Goal: Task Accomplishment & Management: Use online tool/utility

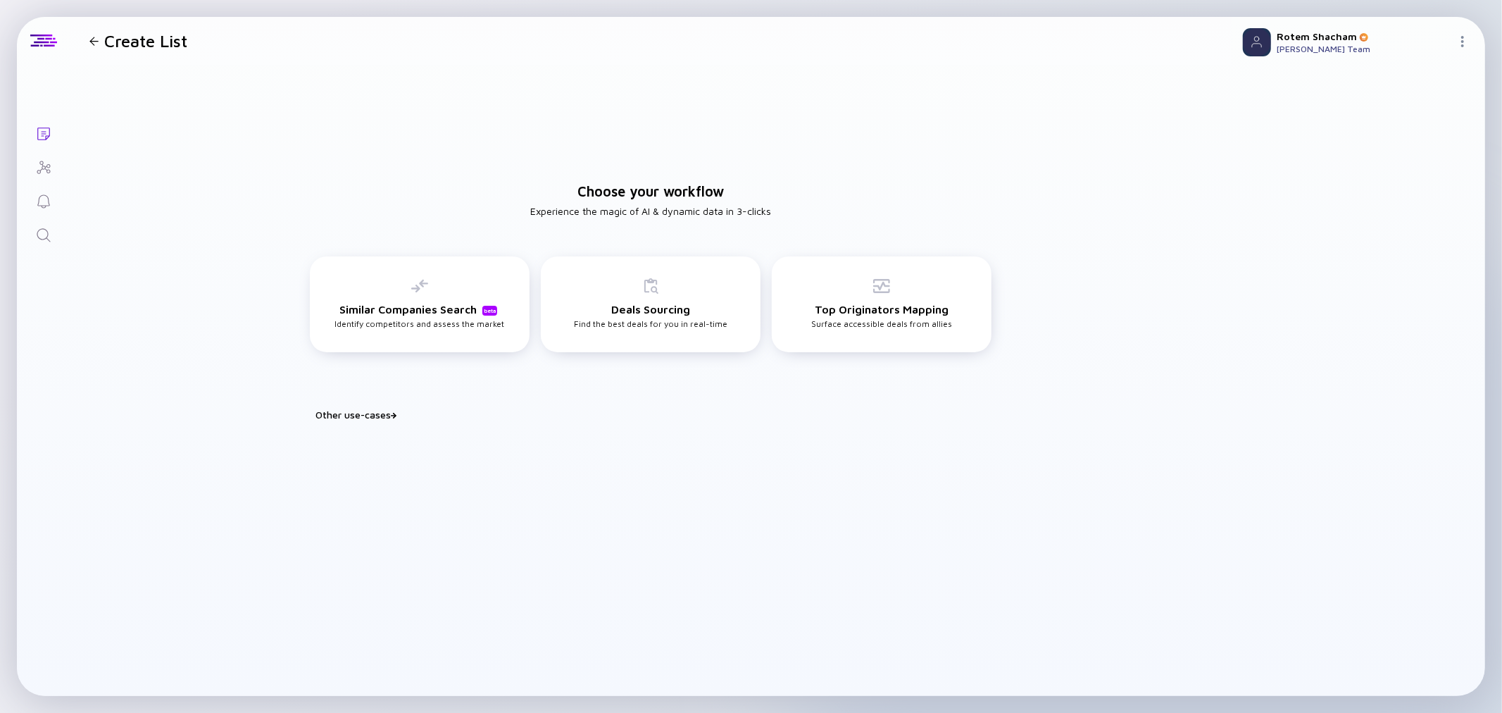
click at [99, 39] on div at bounding box center [94, 41] width 20 height 9
click at [704, 315] on div "Deals Sourcing Find the best deals for you in real-time" at bounding box center [651, 302] width 154 height 51
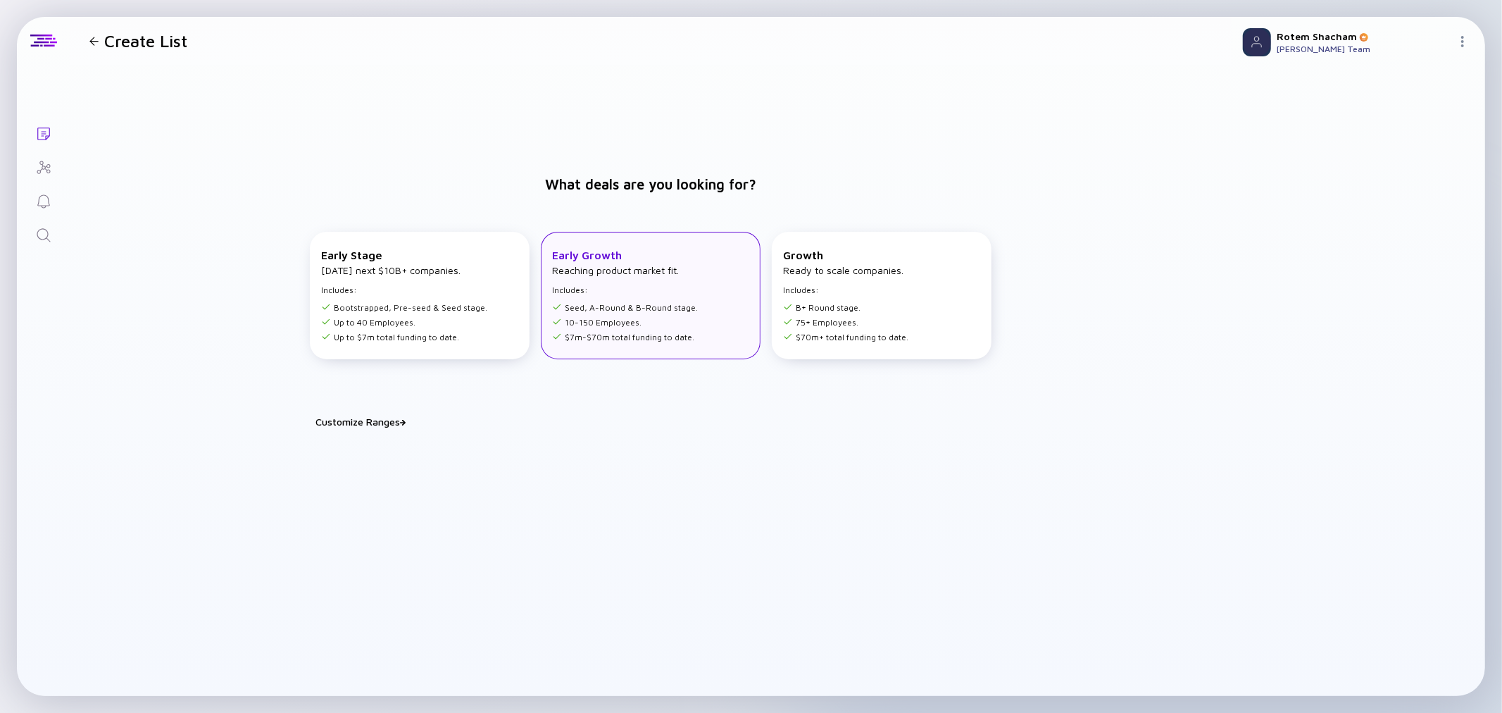
click at [646, 314] on ul "Seed, A-Round & B-Round stage. 10-150 Employees. $7m-$70m total funding to date." at bounding box center [625, 320] width 146 height 44
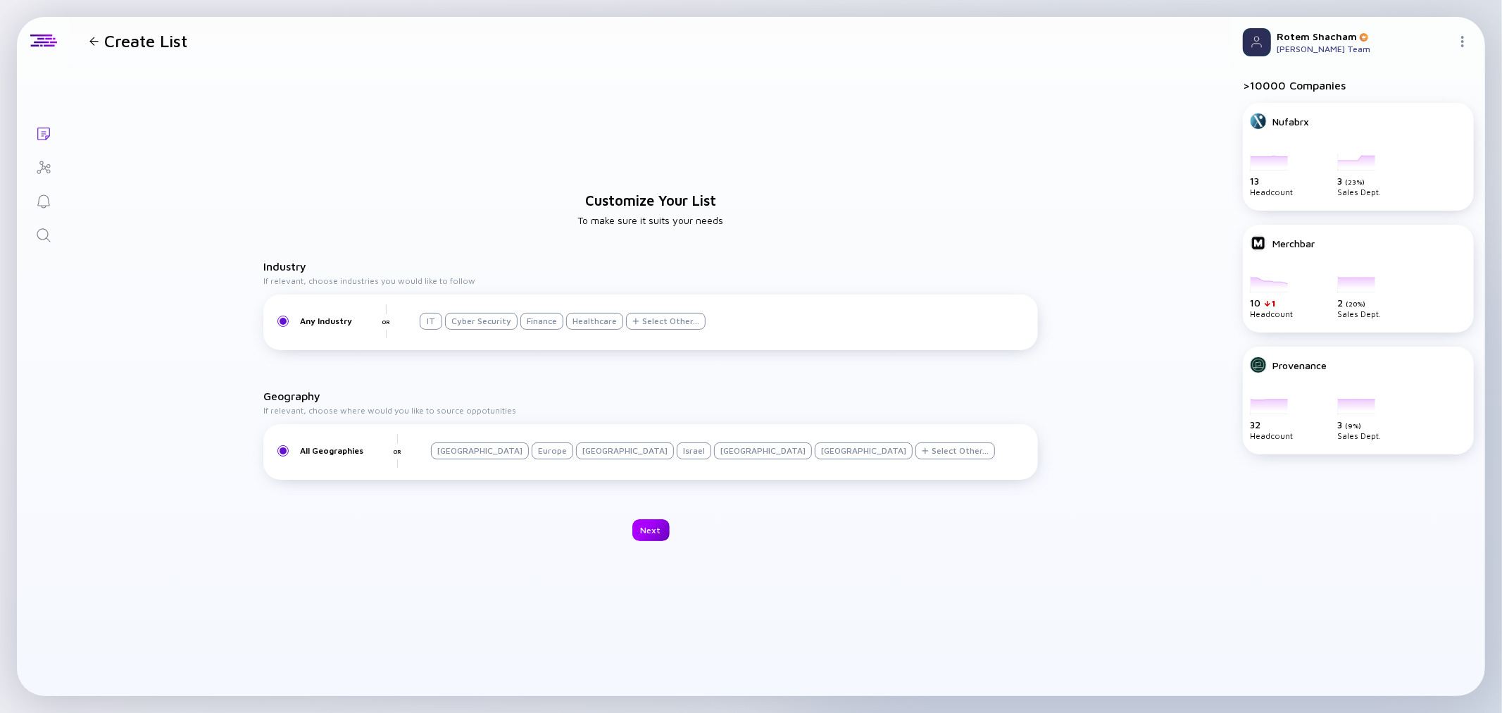
click at [653, 529] on div "Next" at bounding box center [650, 530] width 37 height 22
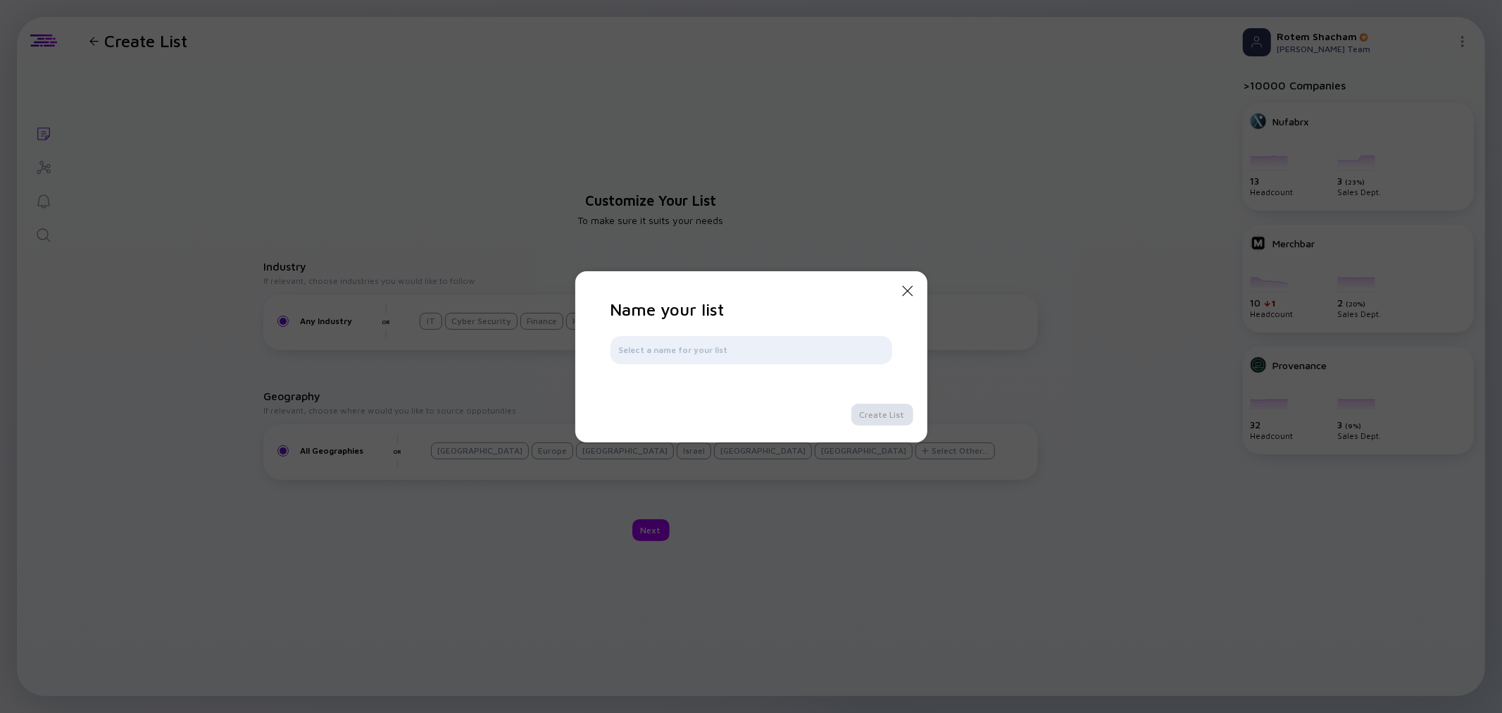
click at [918, 292] on div "Close Modal Name your list Create List" at bounding box center [751, 356] width 352 height 171
click at [909, 285] on icon "Close Modal" at bounding box center [907, 290] width 17 height 17
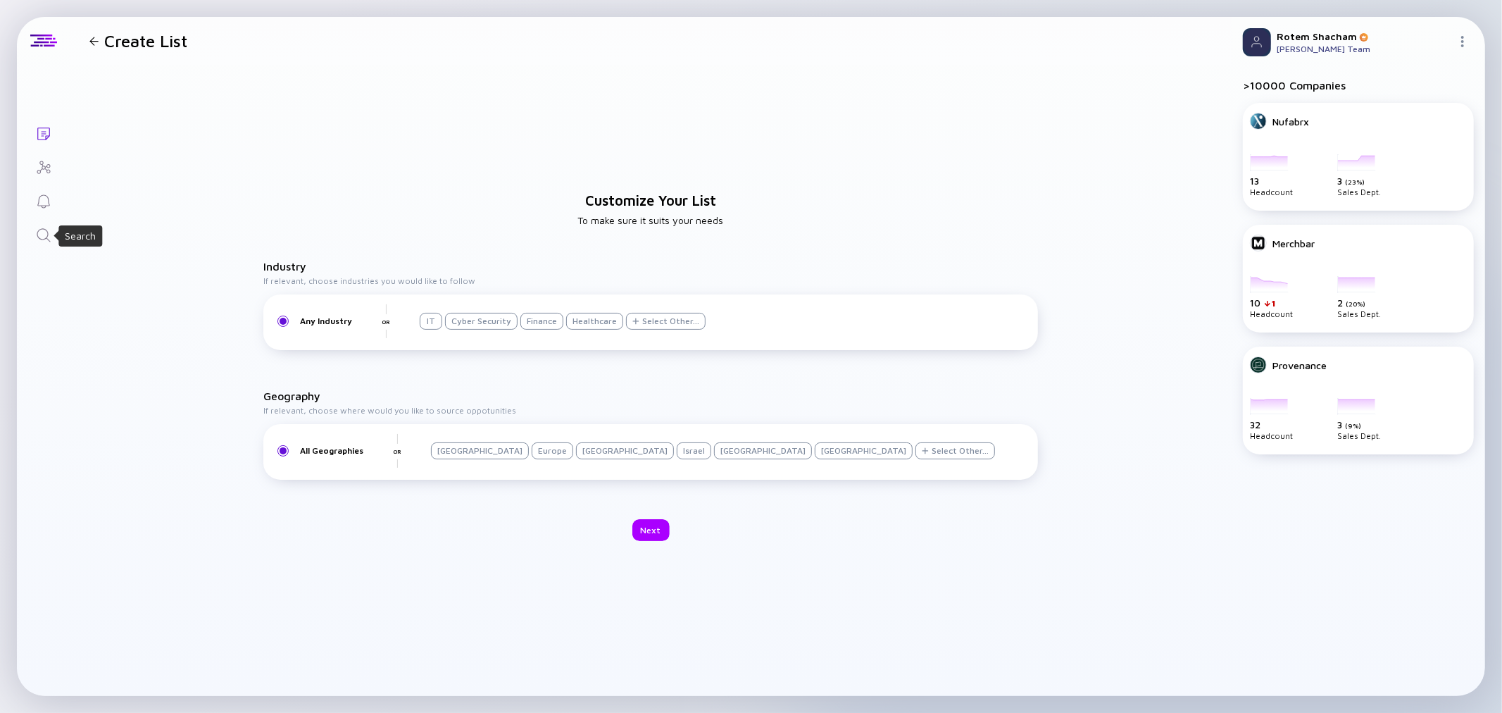
click at [44, 231] on icon "Search" at bounding box center [43, 235] width 17 height 17
